Goal: Task Accomplishment & Management: Use online tool/utility

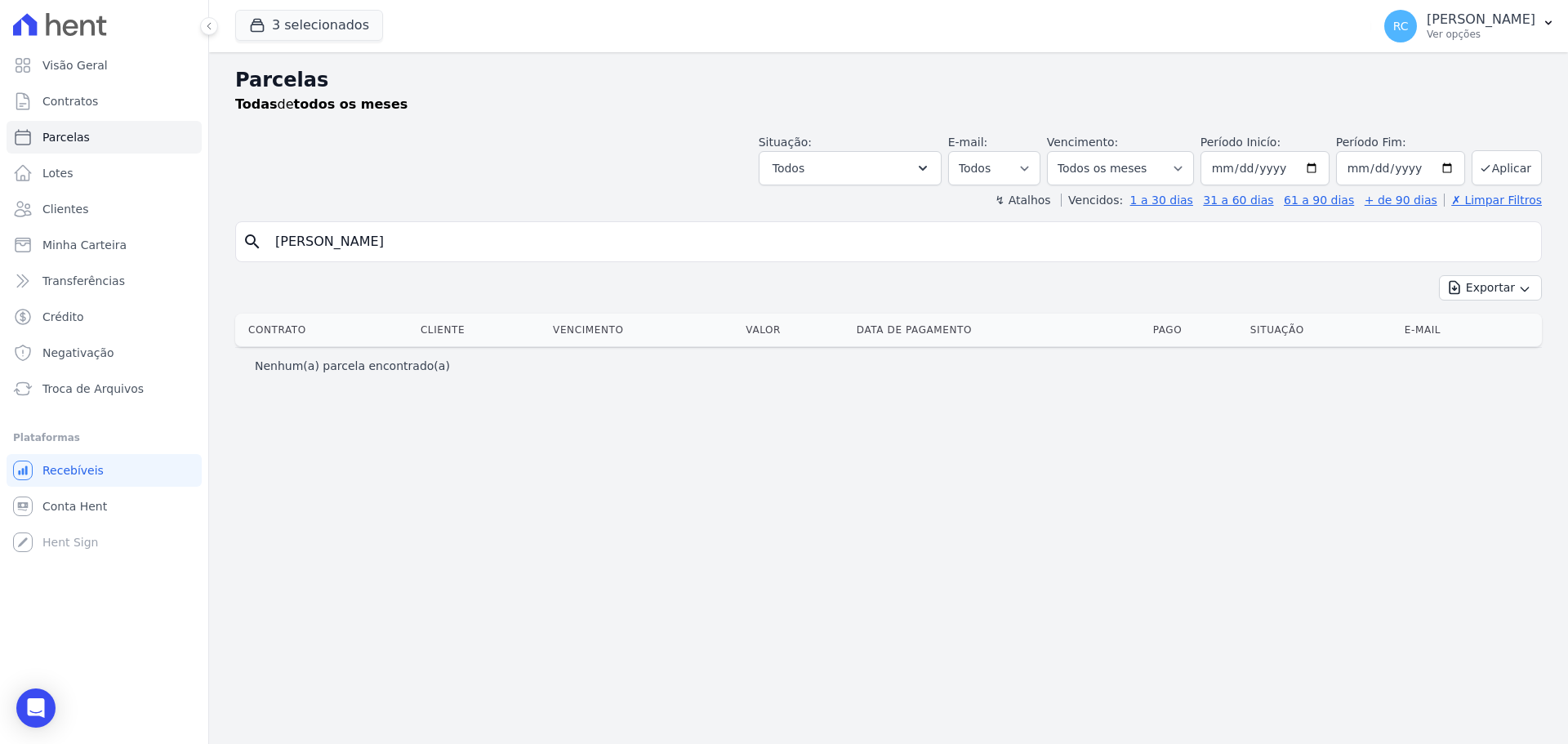
select select
drag, startPoint x: 499, startPoint y: 240, endPoint x: 28, endPoint y: 234, distance: 471.0
click at [28, 234] on div "Visão Geral Contratos [GEOGRAPHIC_DATA] Lotes Clientes Minha Carteira Transferê…" at bounding box center [784, 372] width 1568 height 744
type input "[PERSON_NAME]"
select select
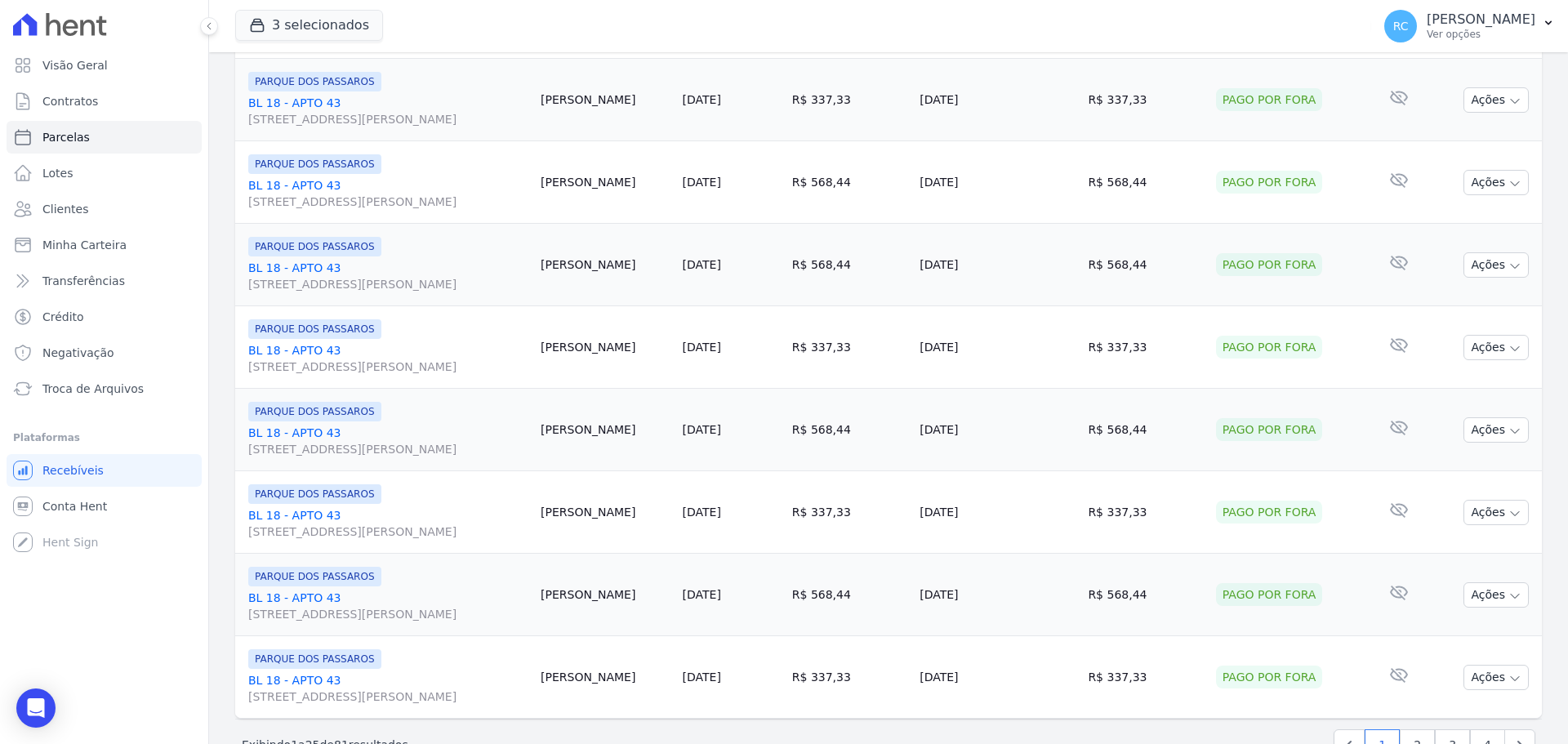
scroll to position [1736, 0]
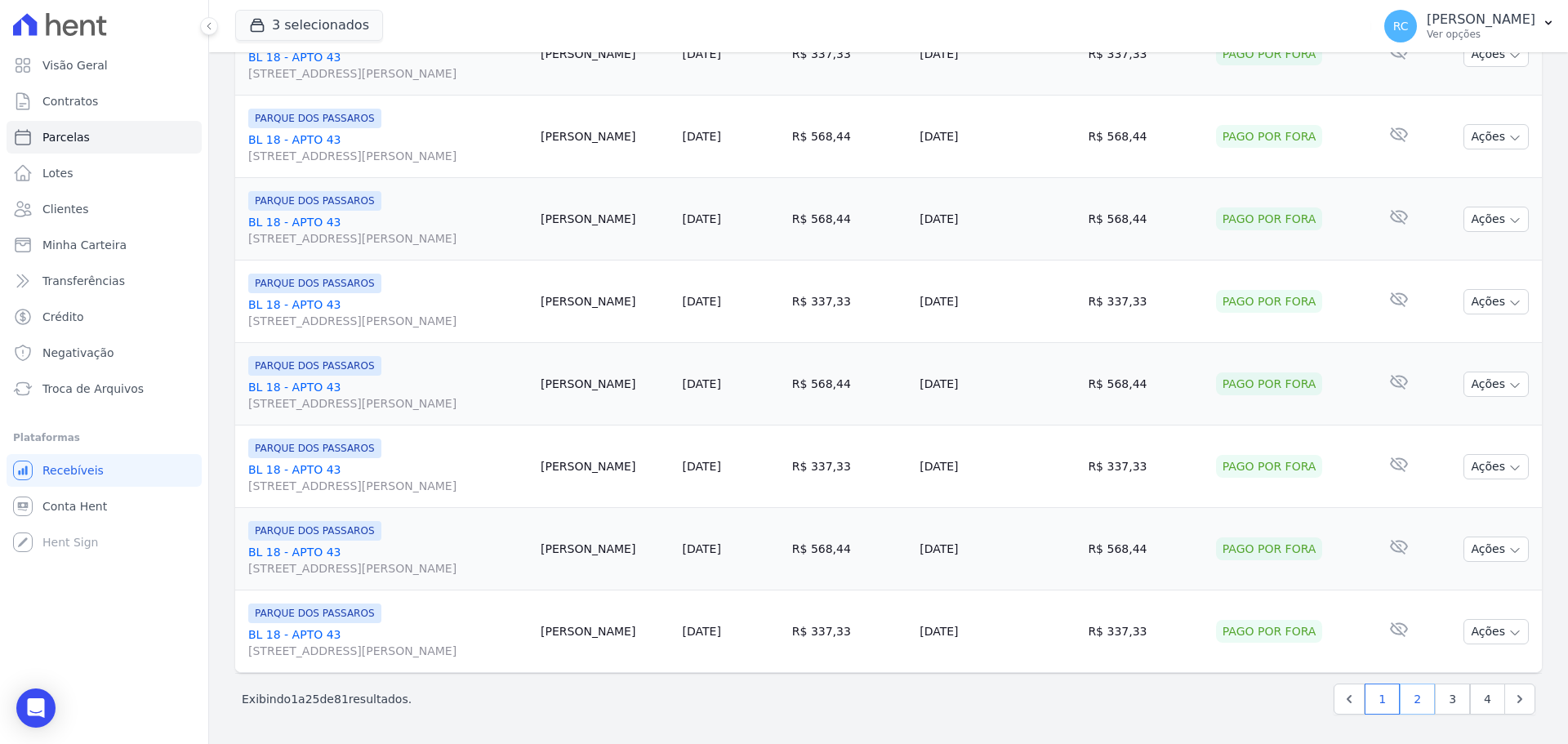
click at [1420, 698] on link "2" at bounding box center [1416, 698] width 35 height 31
select select
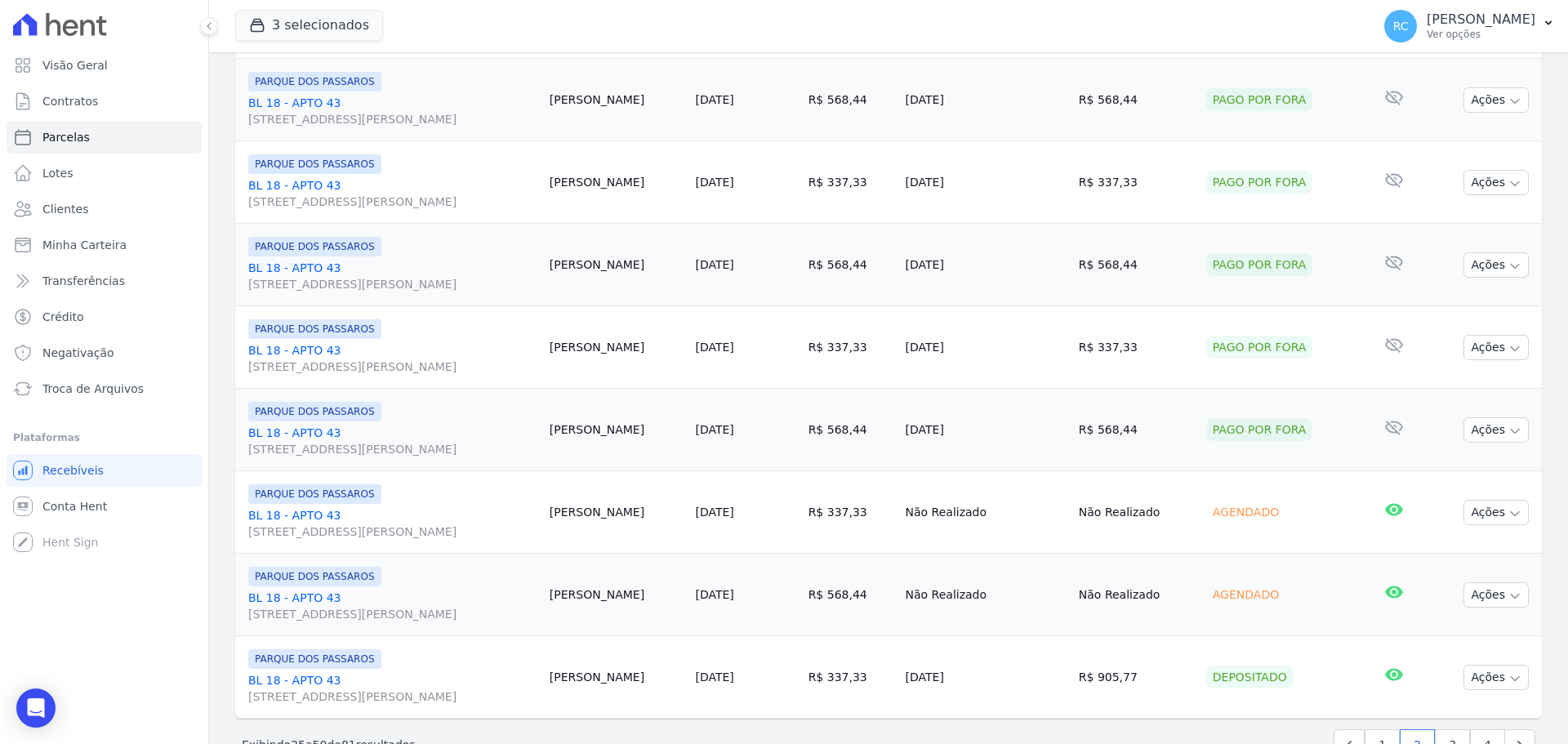
scroll to position [1736, 0]
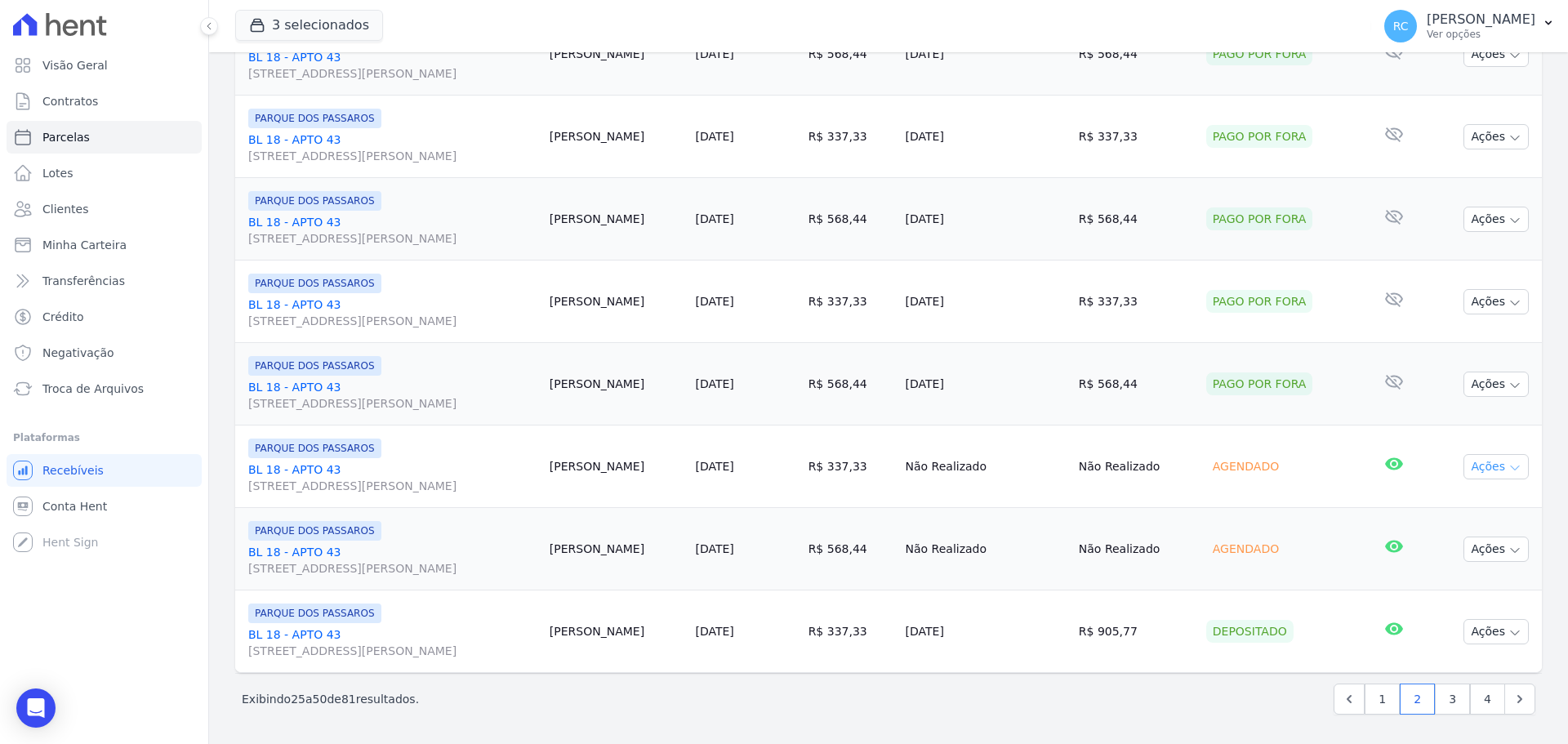
click at [1476, 464] on button "Ações" at bounding box center [1495, 466] width 65 height 25
click at [1466, 473] on button "Ações" at bounding box center [1495, 466] width 65 height 25
click at [1487, 469] on button "Ações" at bounding box center [1495, 466] width 65 height 25
click at [1508, 463] on icon "button" at bounding box center [1514, 467] width 13 height 13
click at [1502, 542] on button "Ações" at bounding box center [1495, 548] width 65 height 25
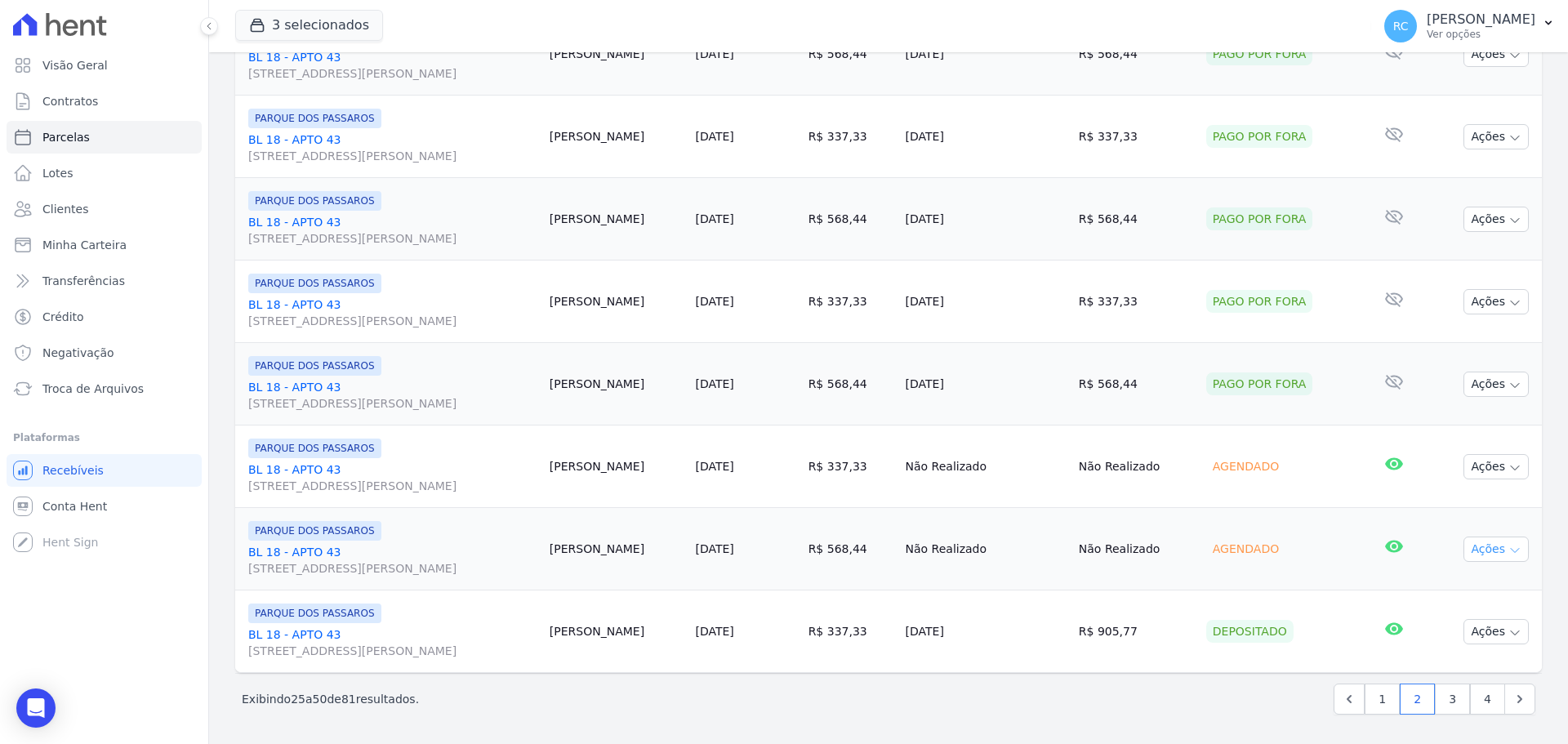
click at [1502, 542] on button "Ações" at bounding box center [1495, 548] width 65 height 25
click at [1484, 551] on button "Ações" at bounding box center [1495, 548] width 65 height 25
click at [1442, 706] on link "3" at bounding box center [1451, 698] width 35 height 31
select select
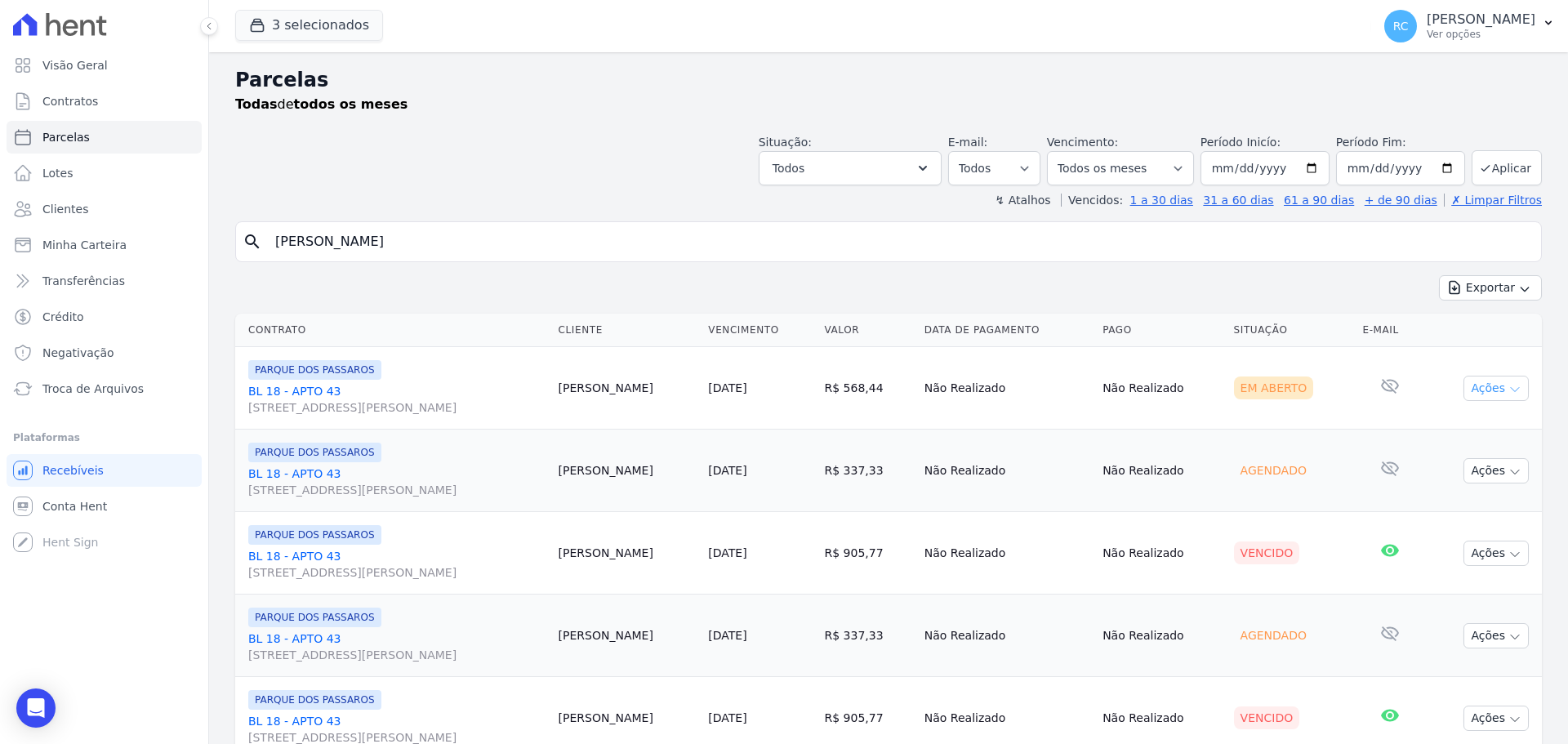
click at [1508, 391] on icon "button" at bounding box center [1514, 388] width 13 height 13
click at [1508, 470] on icon "button" at bounding box center [1514, 471] width 13 height 13
click at [1494, 559] on button "Ações" at bounding box center [1495, 552] width 65 height 25
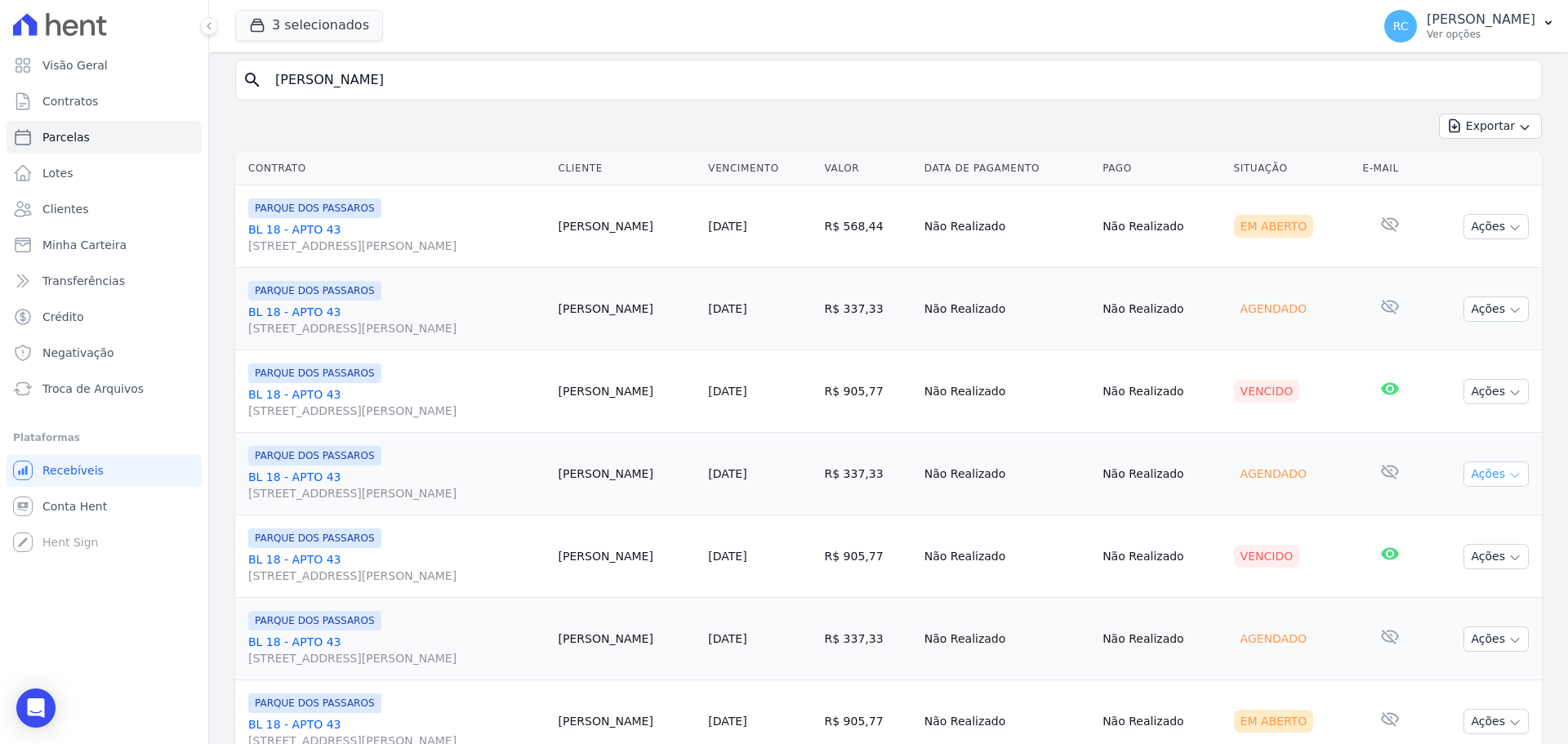
scroll to position [164, 0]
click at [1508, 471] on icon "button" at bounding box center [1514, 473] width 13 height 13
click at [1471, 561] on button "Ações" at bounding box center [1495, 554] width 65 height 25
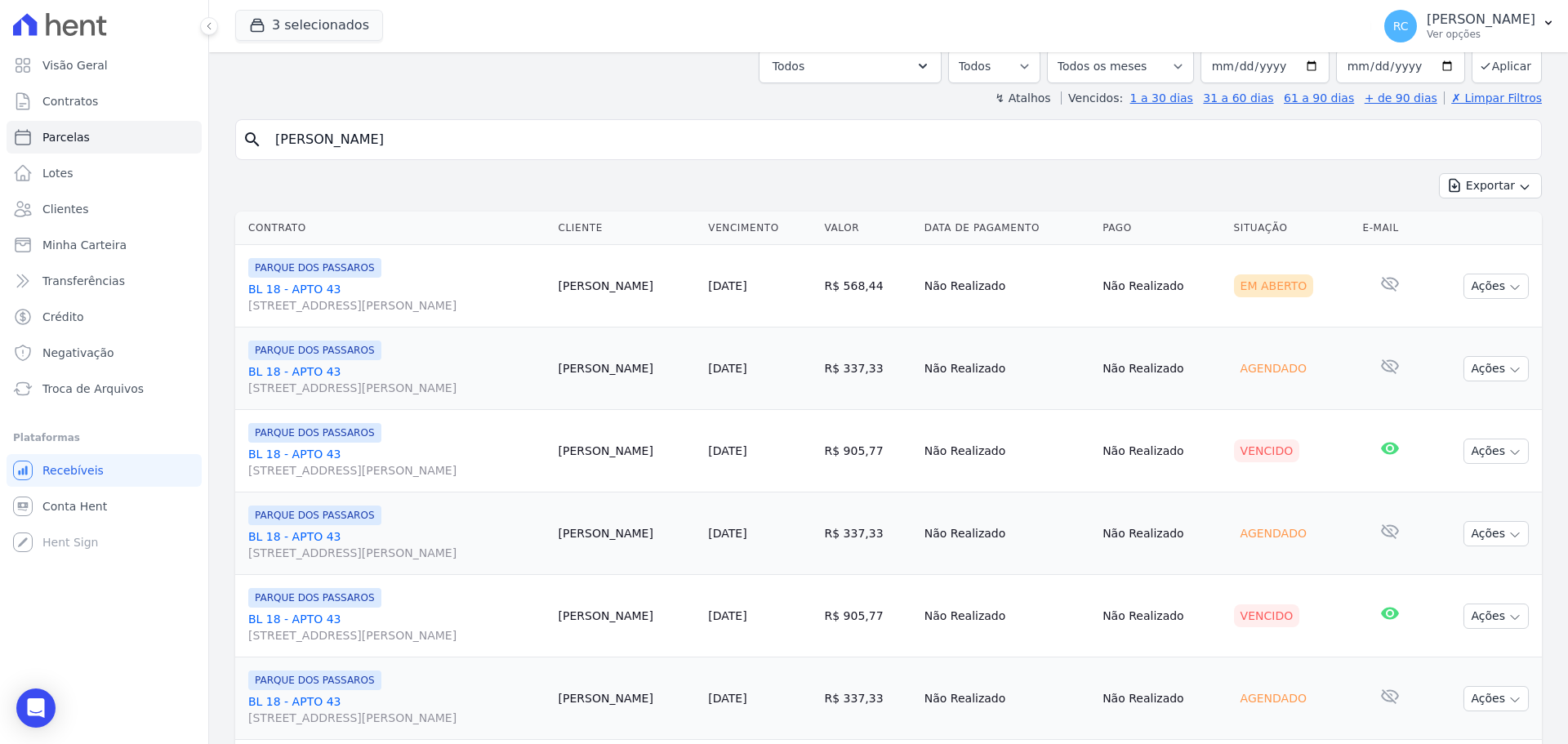
scroll to position [0, 0]
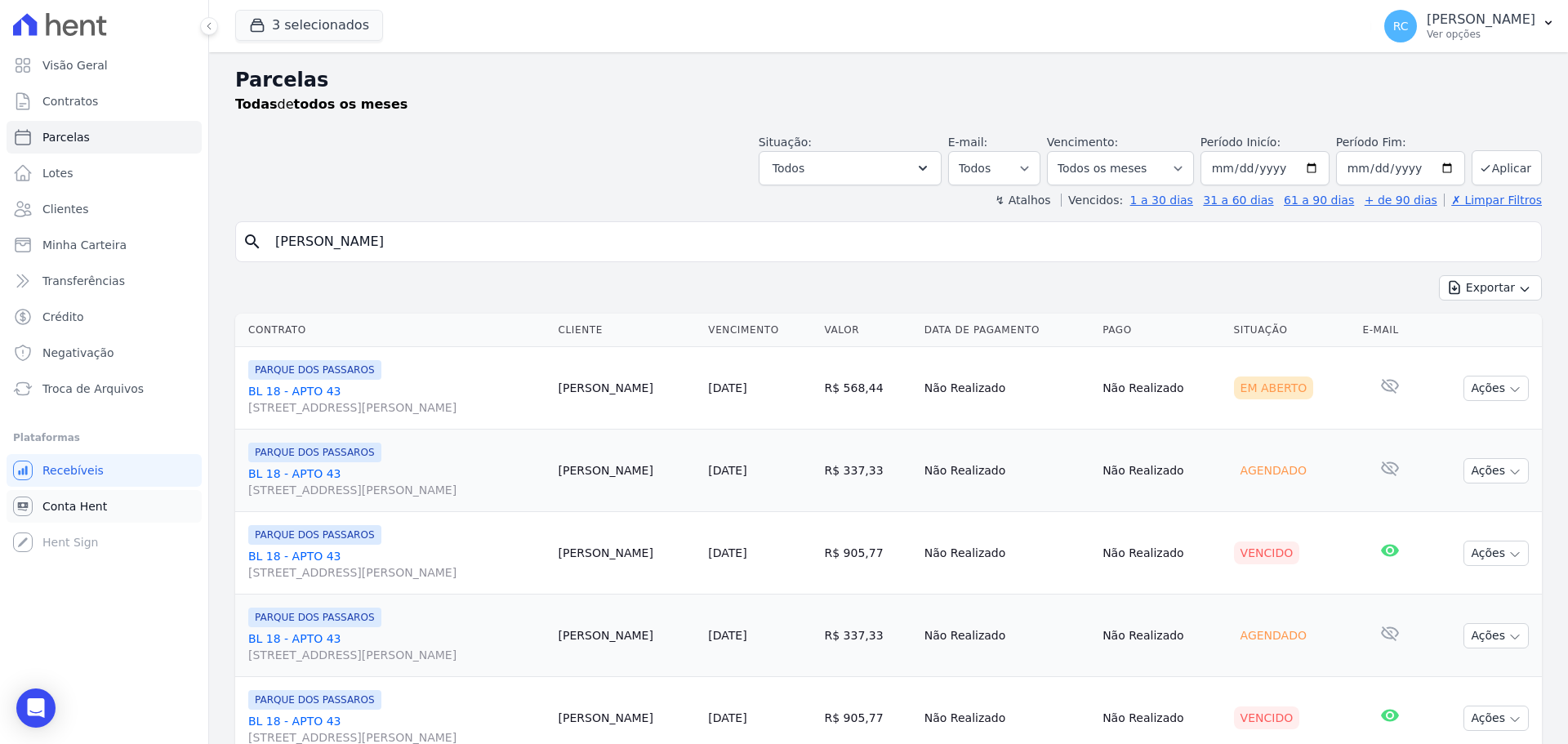
click at [80, 510] on span "Conta Hent" at bounding box center [75, 506] width 65 height 16
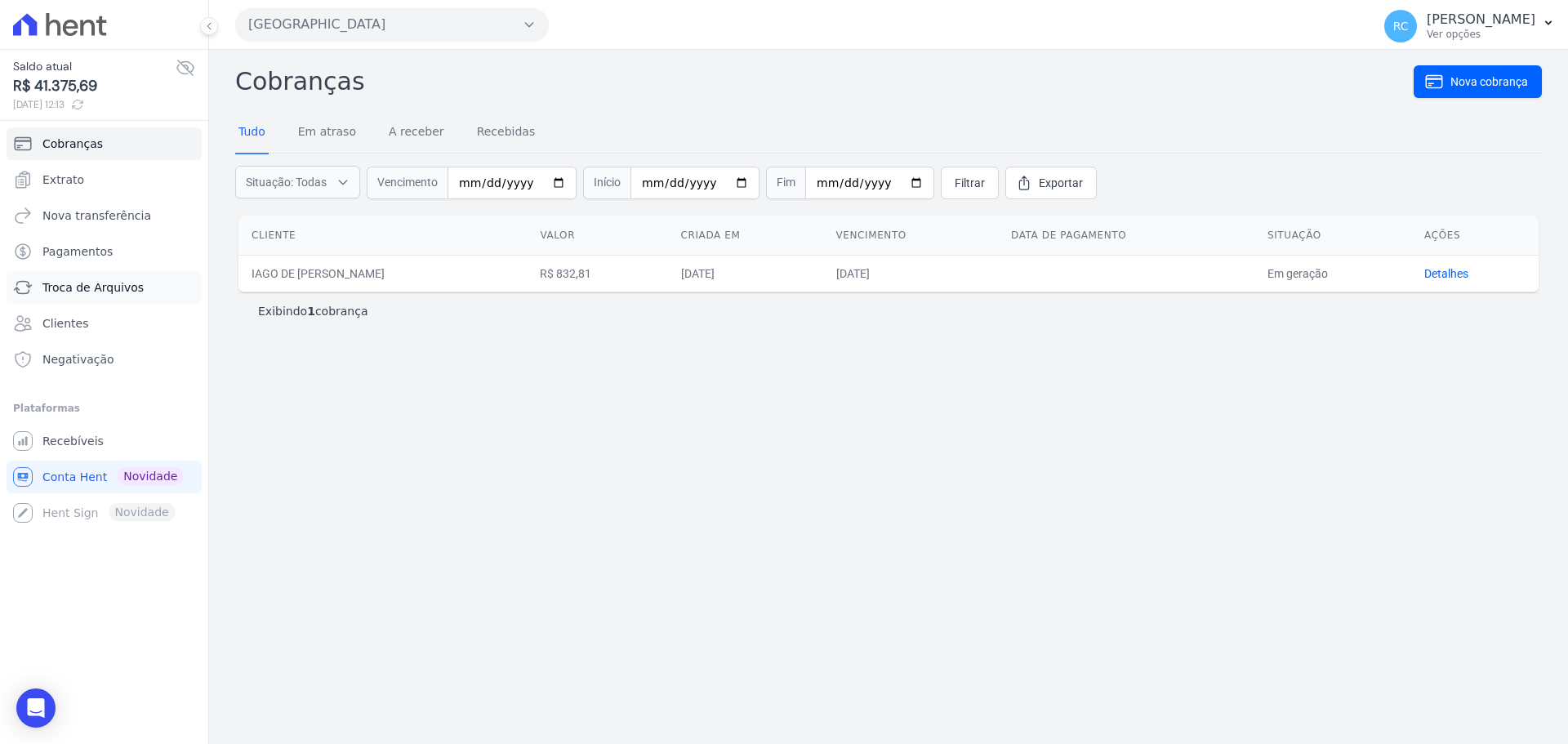
click at [107, 290] on span "Troca de Arquivos" at bounding box center [93, 288] width 101 height 16
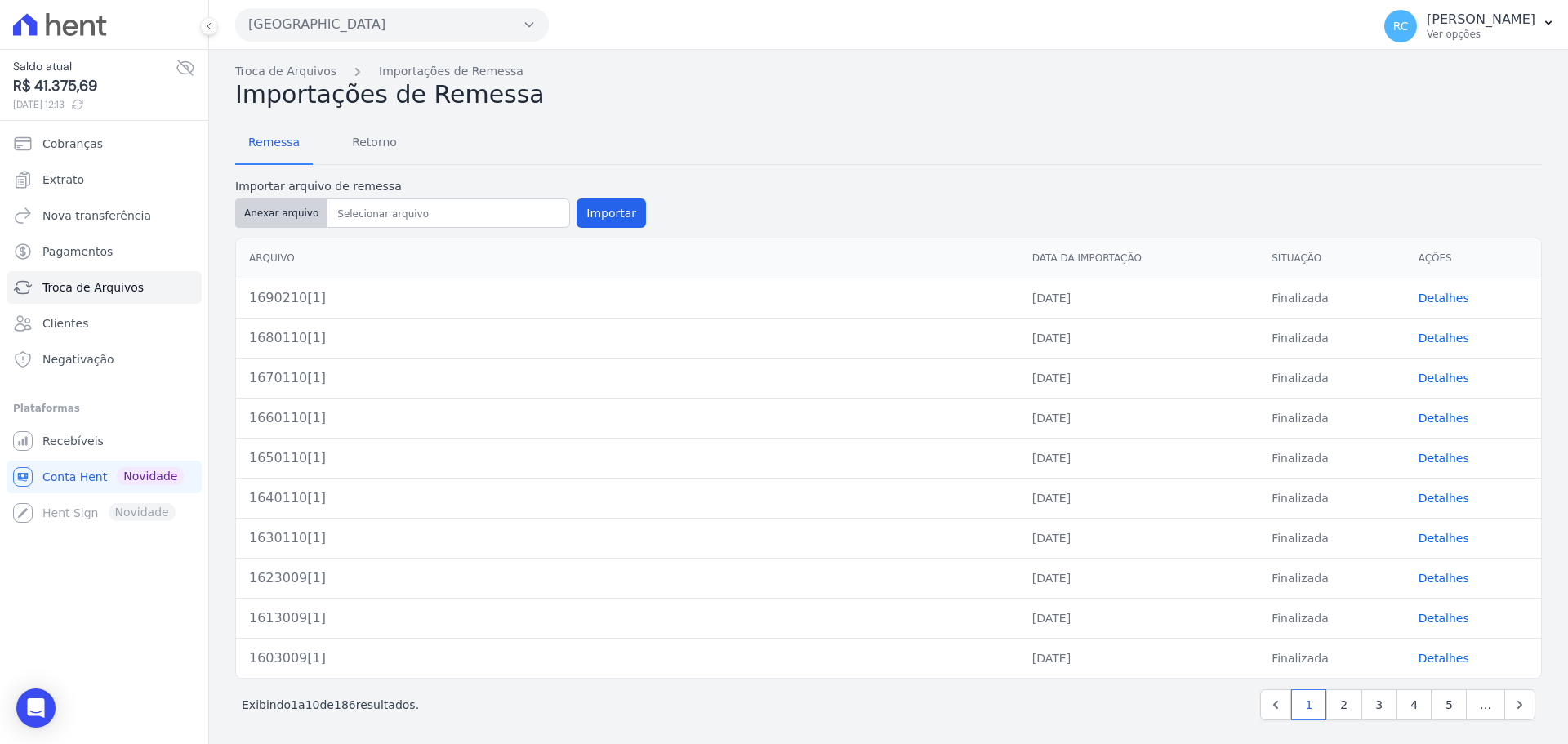
click at [265, 204] on button "Anexar arquivo" at bounding box center [281, 213] width 92 height 29
drag, startPoint x: 1156, startPoint y: 109, endPoint x: 1126, endPoint y: 111, distance: 30.1
click at [1156, 109] on h2 "Importações de Remessa" at bounding box center [888, 94] width 1306 height 29
click at [289, 209] on button "Anexar arquivo" at bounding box center [281, 213] width 92 height 29
type input "1700310"
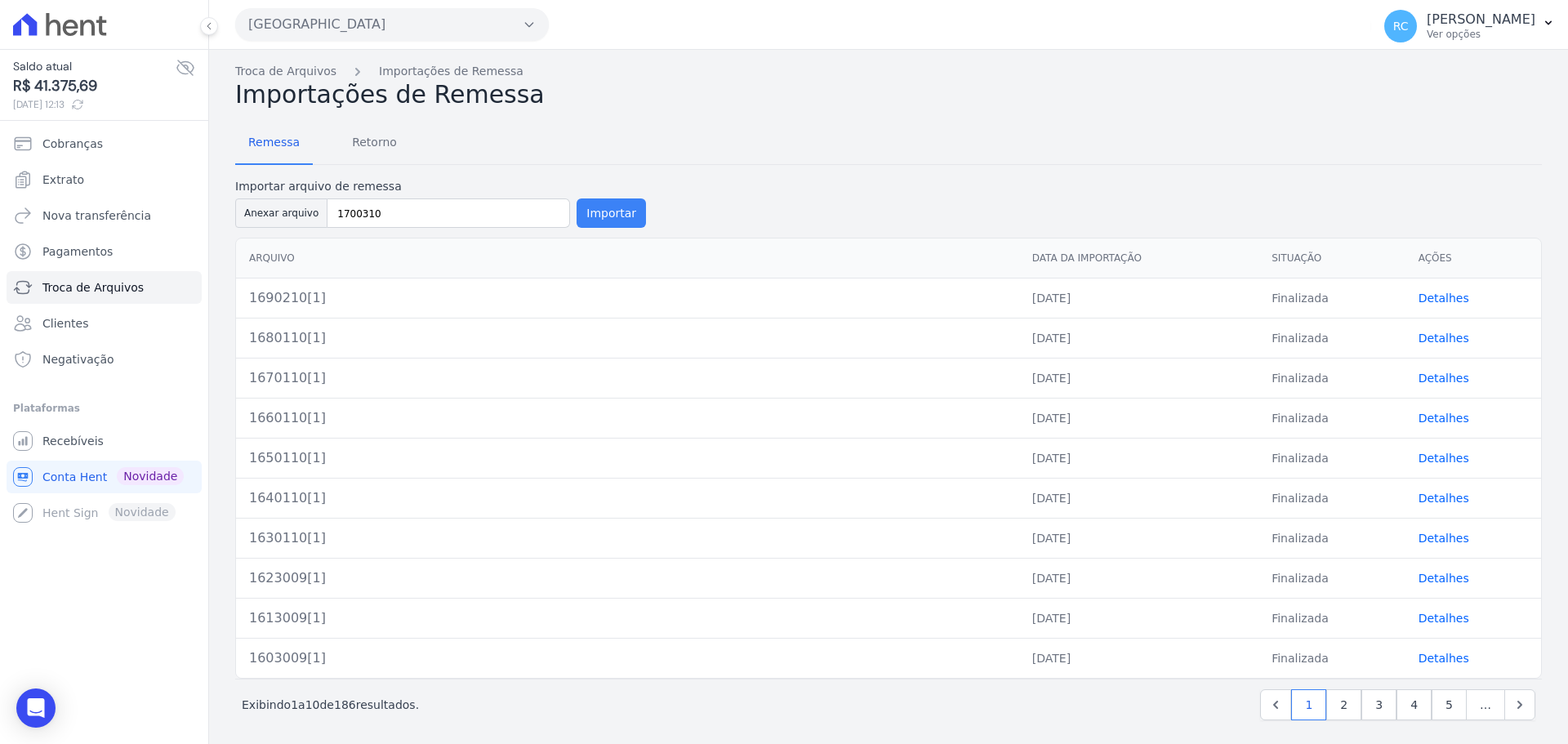
click at [611, 211] on button "Importar" at bounding box center [610, 213] width 69 height 29
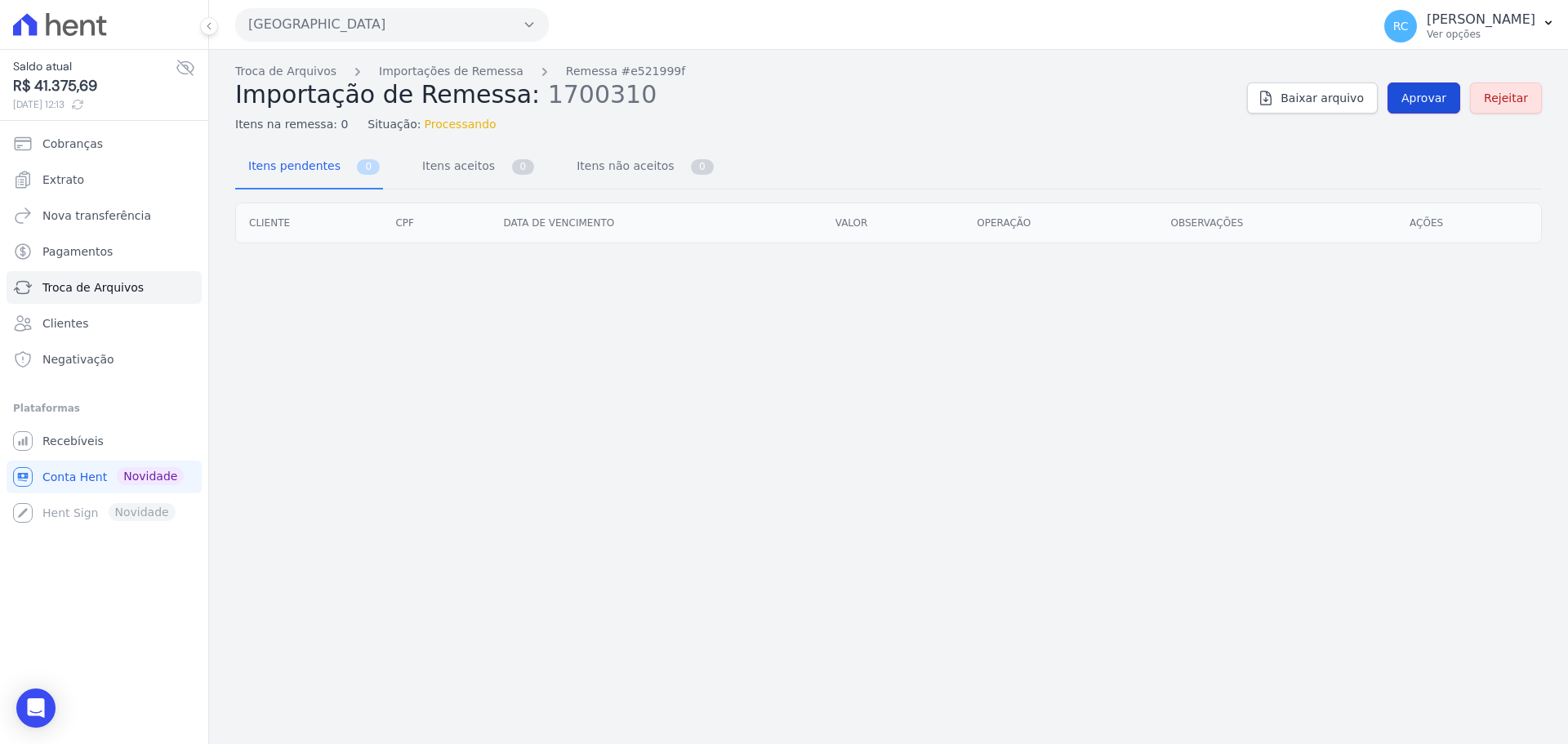
click at [1419, 104] on span "Aprovar" at bounding box center [1423, 98] width 45 height 16
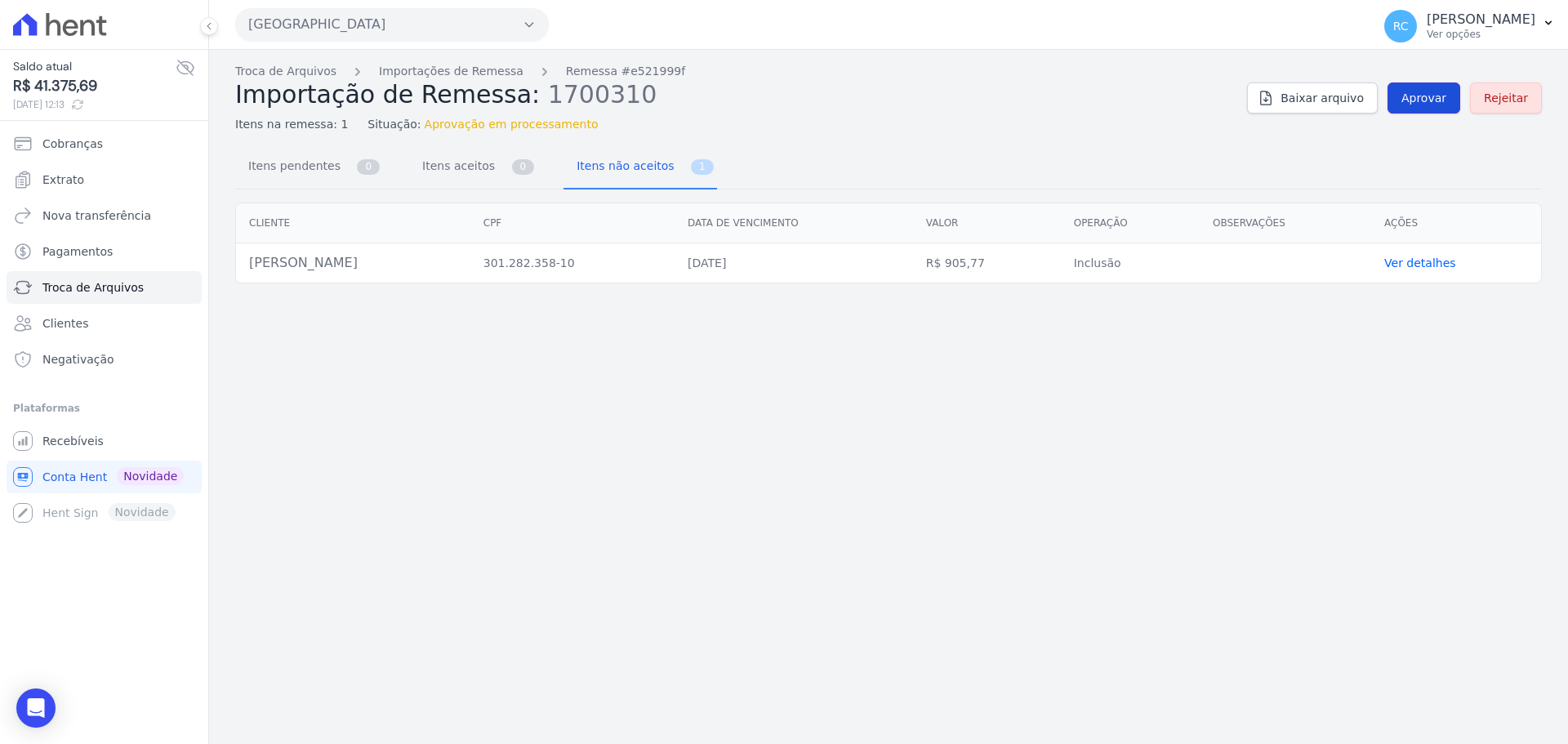
click at [1446, 96] on span "Aprovar" at bounding box center [1423, 98] width 45 height 16
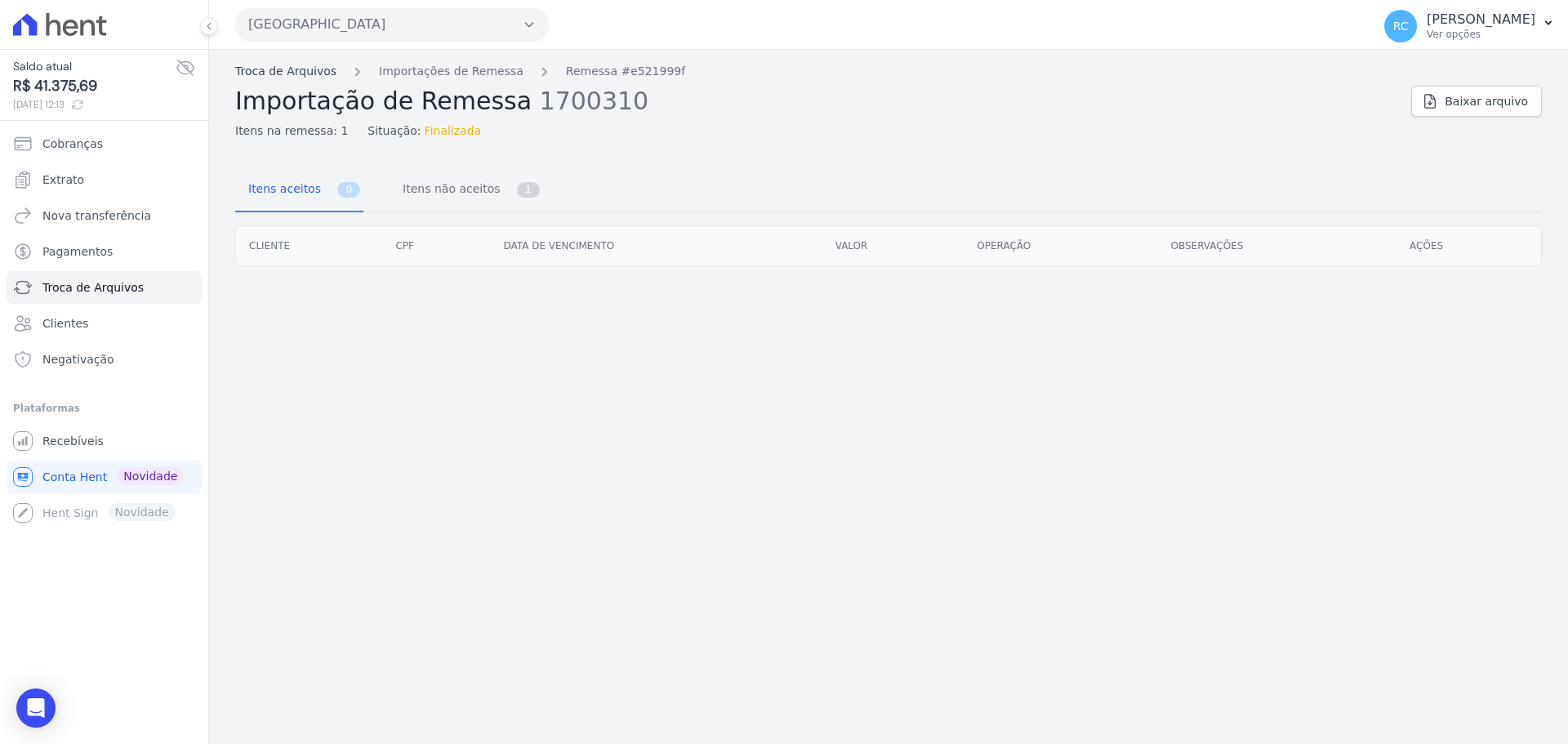
click at [295, 75] on link "Troca de Arquivos" at bounding box center [285, 71] width 101 height 17
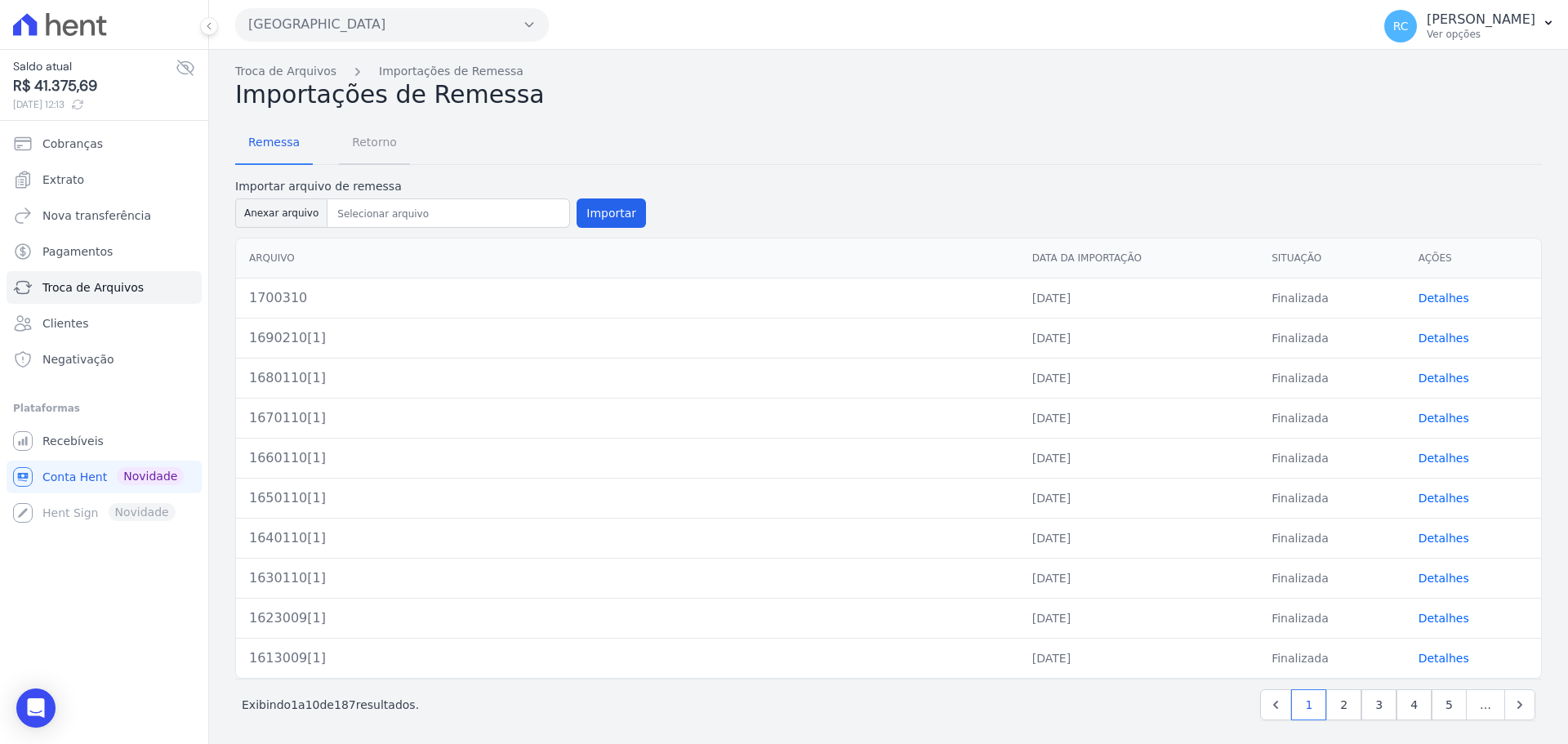
click at [359, 144] on span "Retorno" at bounding box center [375, 142] width 65 height 33
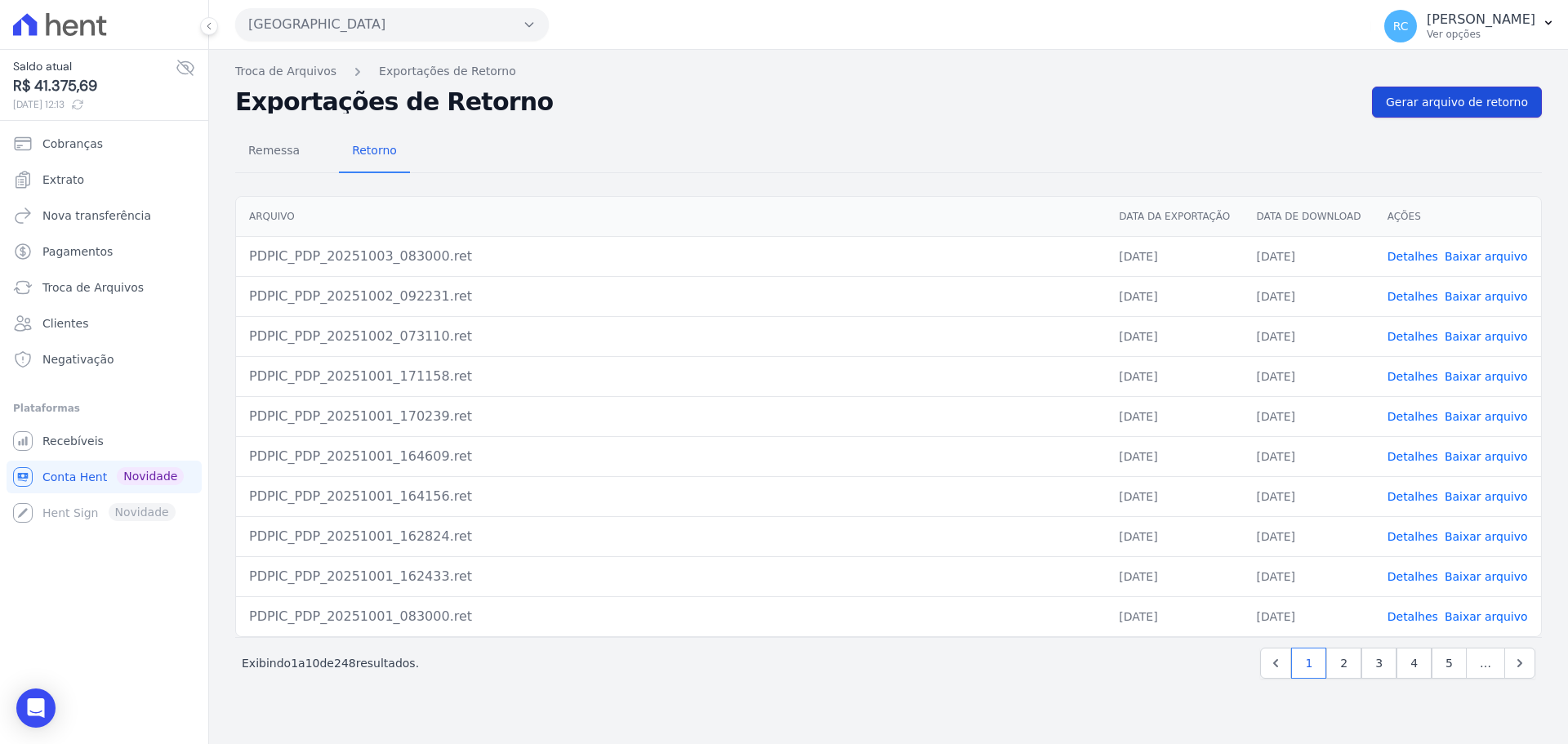
click at [1452, 104] on span "Gerar arquivo de retorno" at bounding box center [1456, 102] width 142 height 16
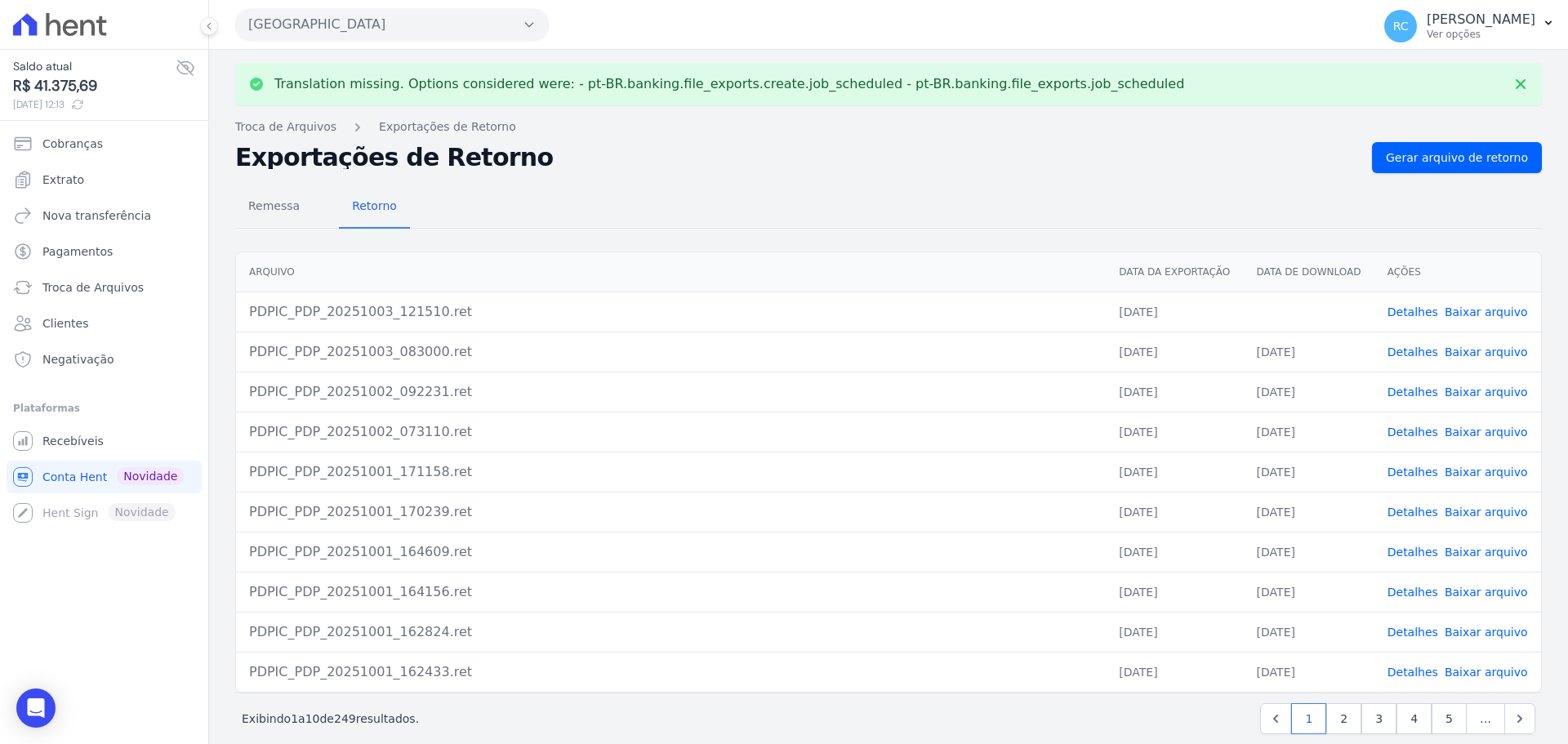
click at [1451, 315] on link "Baixar arquivo" at bounding box center [1485, 312] width 83 height 13
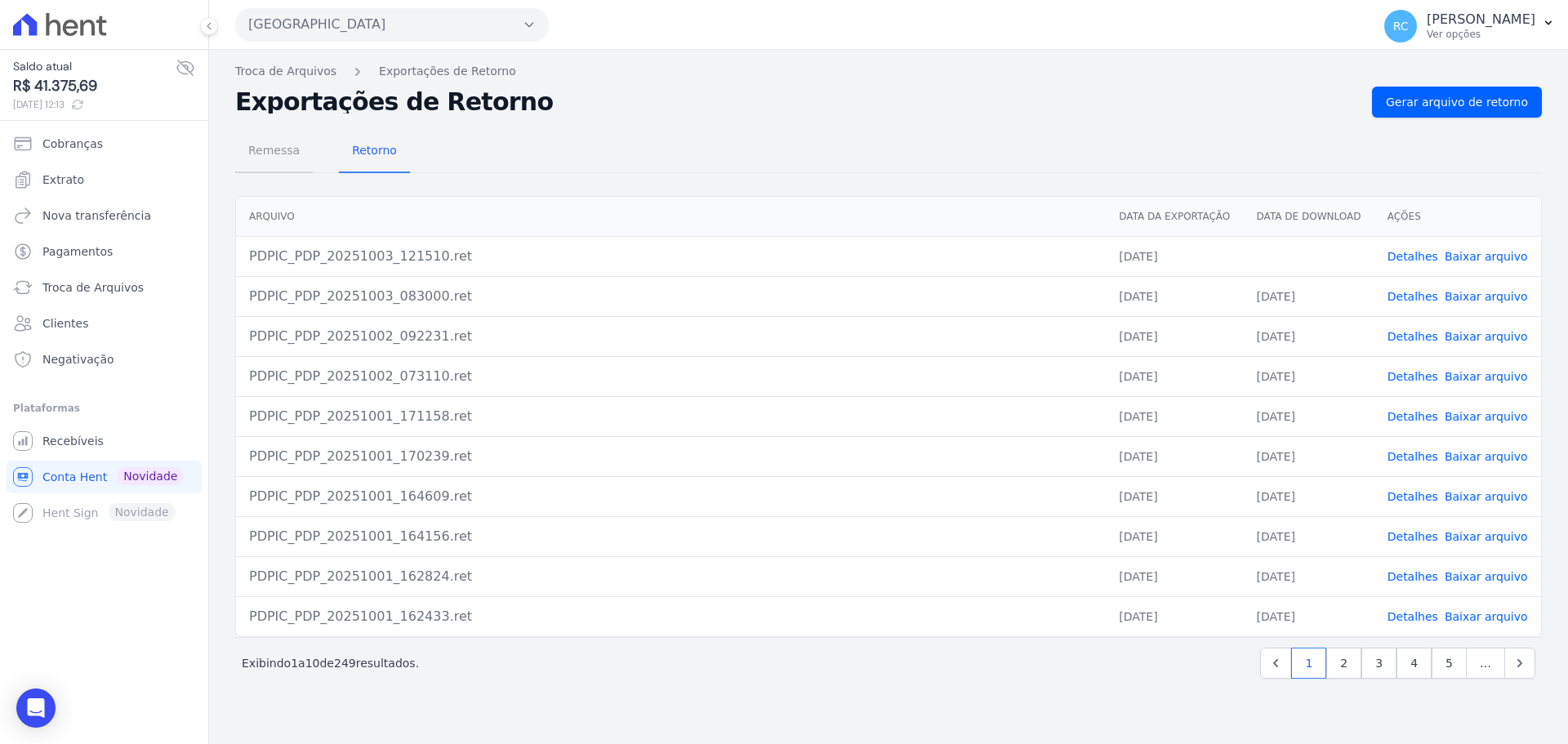
click at [264, 159] on span "Remessa" at bounding box center [274, 150] width 71 height 33
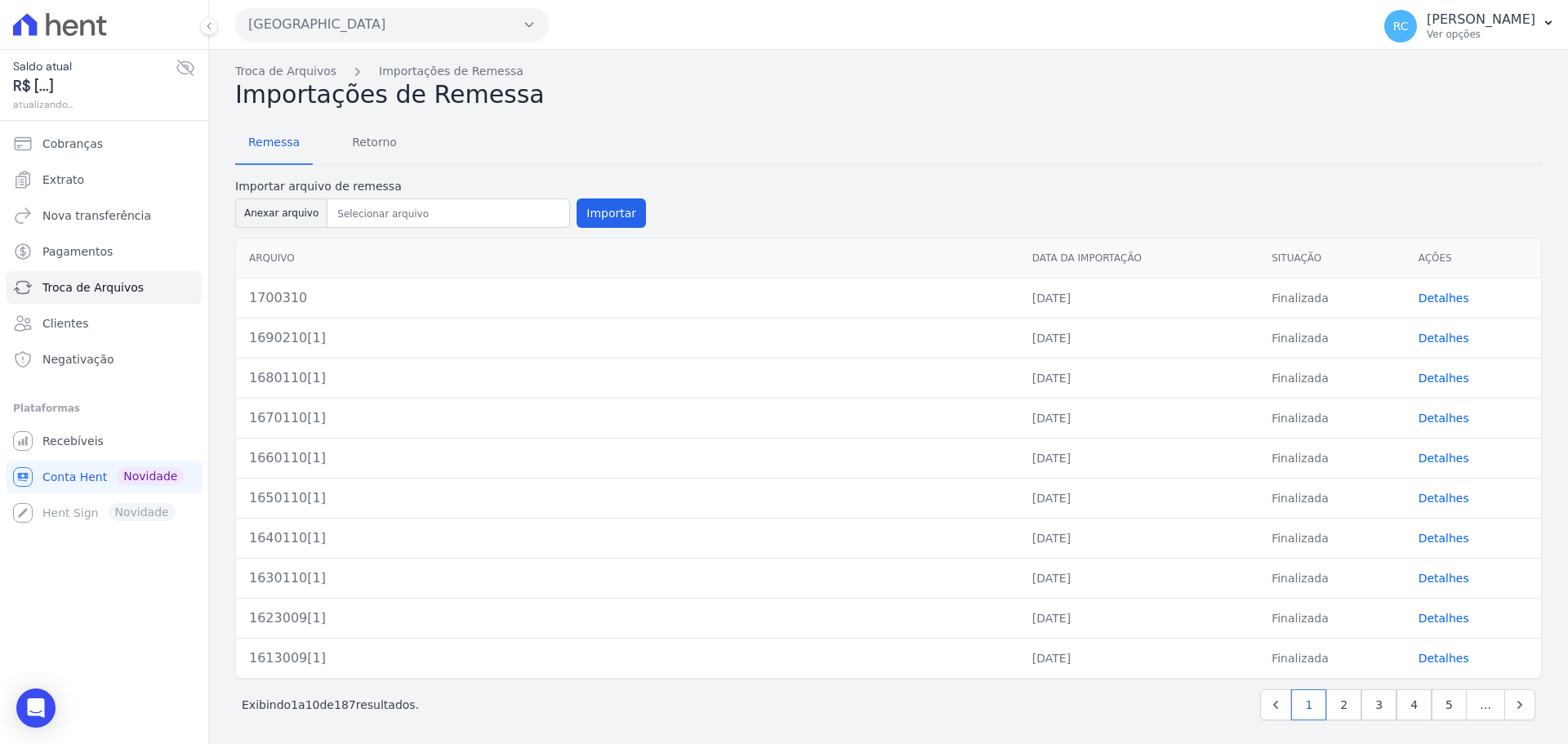
click at [285, 229] on div "Importar arquivo de remessa Anexar arquivo Importar" at bounding box center [439, 204] width 410 height 53
click at [288, 222] on button "Anexar arquivo" at bounding box center [281, 213] width 92 height 29
type input "1700310"
click at [605, 218] on button "Importar" at bounding box center [610, 213] width 69 height 29
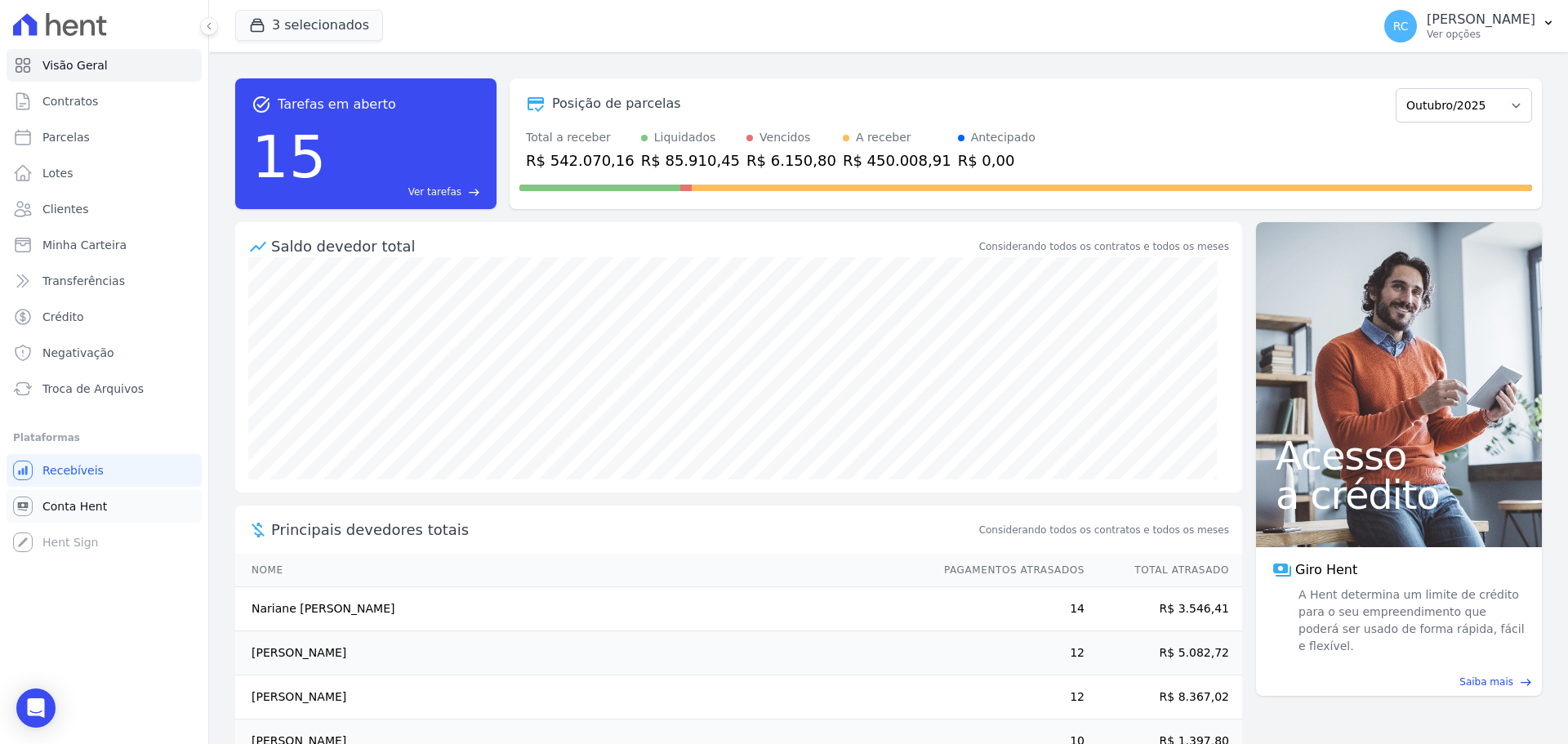
click at [110, 503] on link "Conta Hent" at bounding box center [104, 506] width 195 height 33
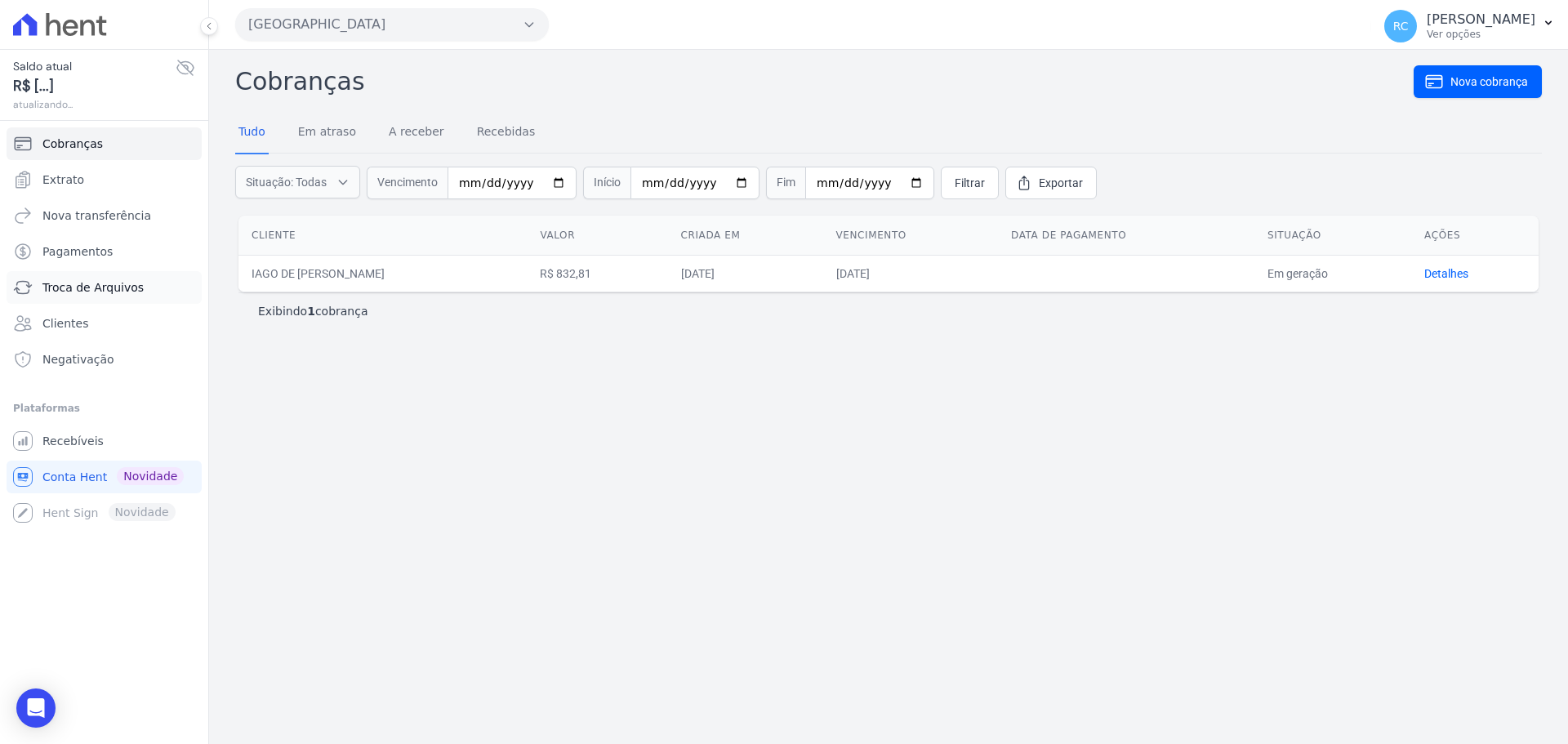
click at [135, 290] on span "Troca de Arquivos" at bounding box center [93, 288] width 101 height 16
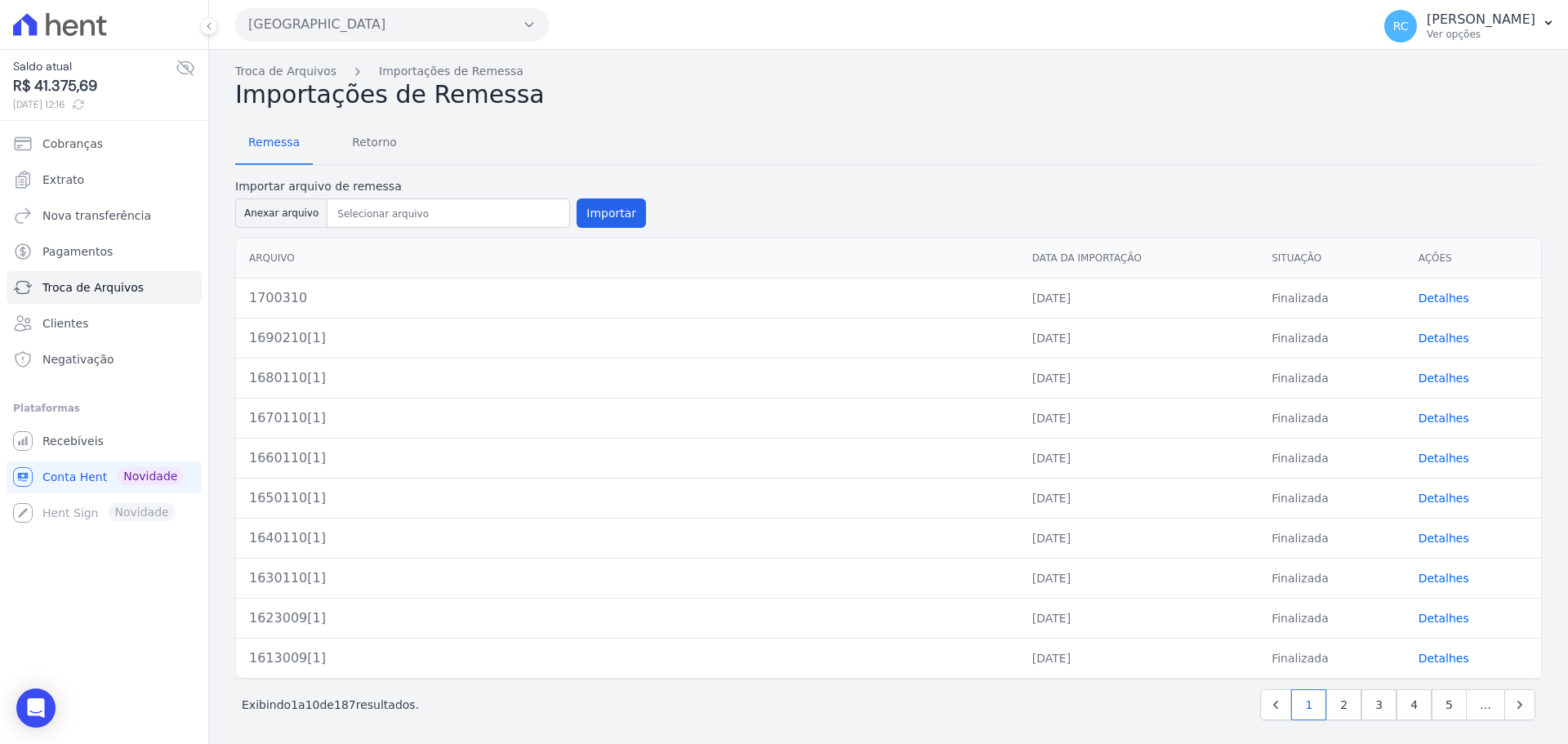
drag, startPoint x: 622, startPoint y: 178, endPoint x: 611, endPoint y: 170, distance: 13.6
click at [619, 173] on div "Remessa Retorno Importar arquivo de remessa Anexar arquivo Importar Arquivo Dat…" at bounding box center [888, 423] width 1306 height 627
click at [337, 219] on div at bounding box center [448, 213] width 243 height 29
click at [348, 201] on div at bounding box center [448, 213] width 243 height 29
click at [1203, 168] on div "Remessa Retorno Importar arquivo de remessa Anexar arquivo Importar Arquivo Dat…" at bounding box center [888, 423] width 1306 height 627
